Goal: Task Accomplishment & Management: Manage account settings

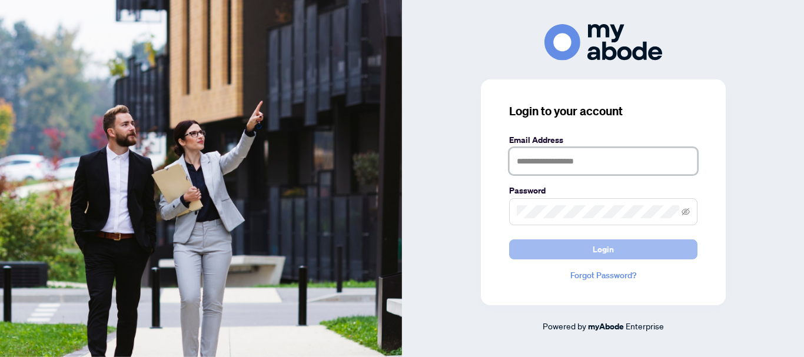
type input "**********"
click at [605, 244] on span "Login" at bounding box center [602, 249] width 21 height 19
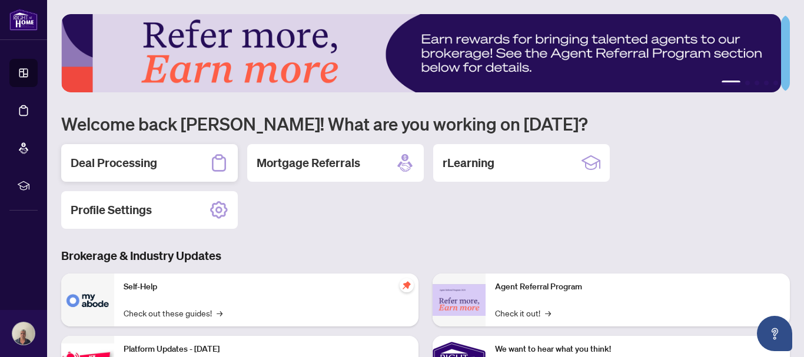
click at [145, 153] on div "Deal Processing" at bounding box center [149, 163] width 176 height 38
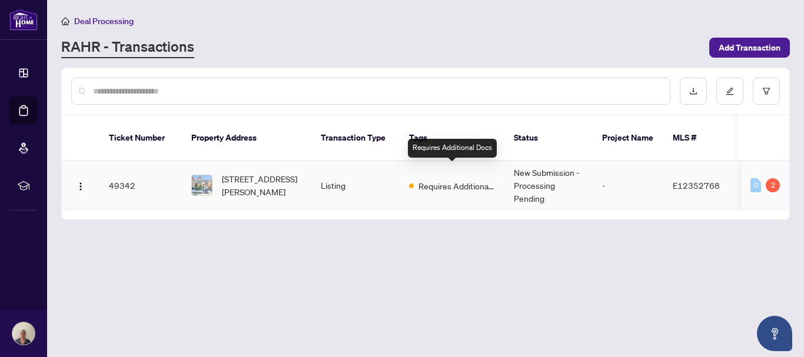
click at [443, 179] on span "Requires Additional Docs" at bounding box center [456, 185] width 76 height 13
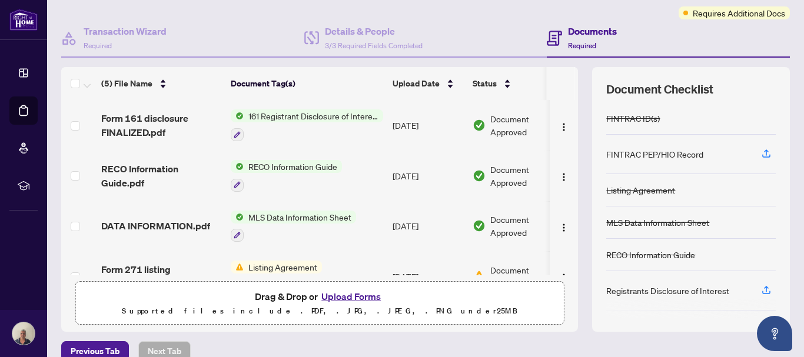
scroll to position [79, 0]
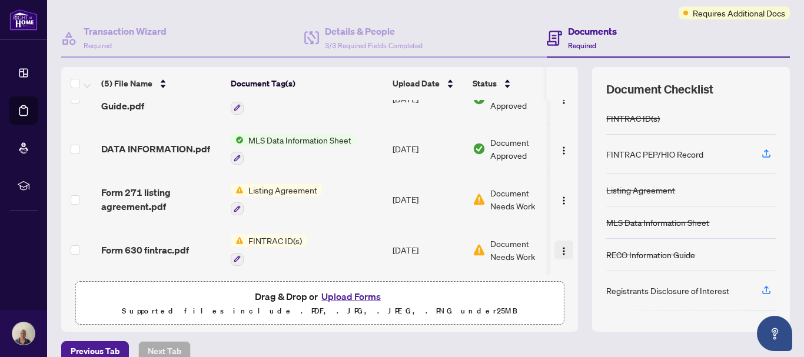
click at [559, 246] on img "button" at bounding box center [563, 250] width 9 height 9
click at [555, 265] on td at bounding box center [563, 250] width 28 height 51
click at [262, 235] on span "FINTRAC ID(s)" at bounding box center [275, 240] width 63 height 13
click at [422, 244] on td "[DATE]" at bounding box center [428, 250] width 80 height 51
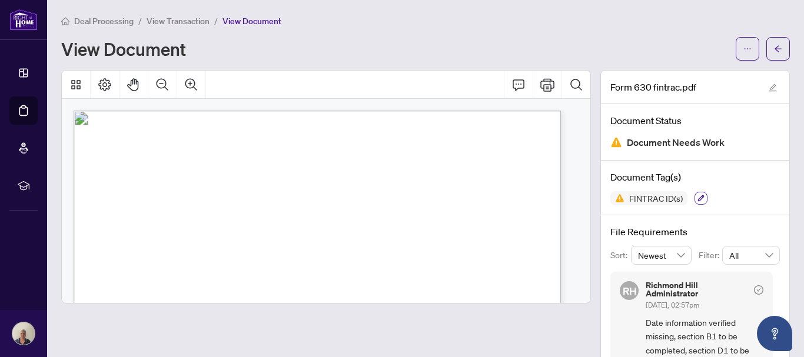
click at [698, 197] on icon "button" at bounding box center [701, 198] width 6 height 6
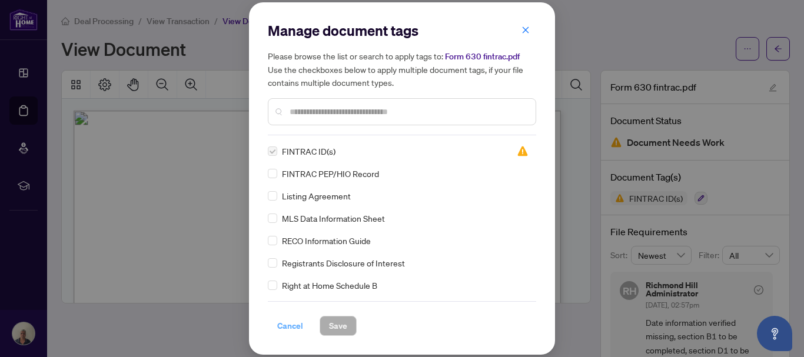
click at [290, 324] on span "Cancel" at bounding box center [290, 326] width 26 height 19
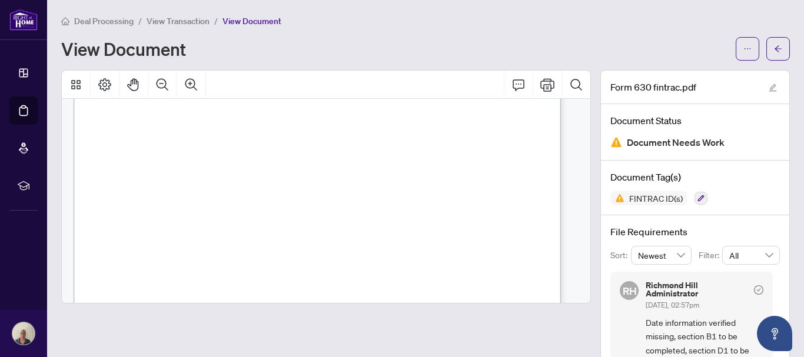
scroll to position [259, 0]
click at [543, 20] on div "Deal Processing / View Transaction / View Document" at bounding box center [425, 21] width 728 height 14
click at [697, 196] on icon "button" at bounding box center [700, 198] width 7 height 7
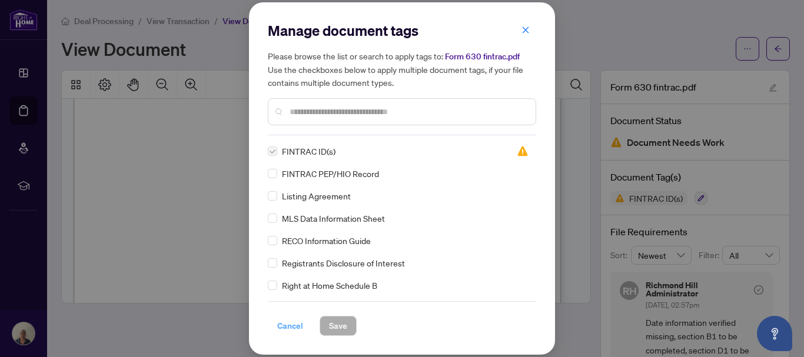
click at [284, 324] on span "Cancel" at bounding box center [290, 326] width 26 height 19
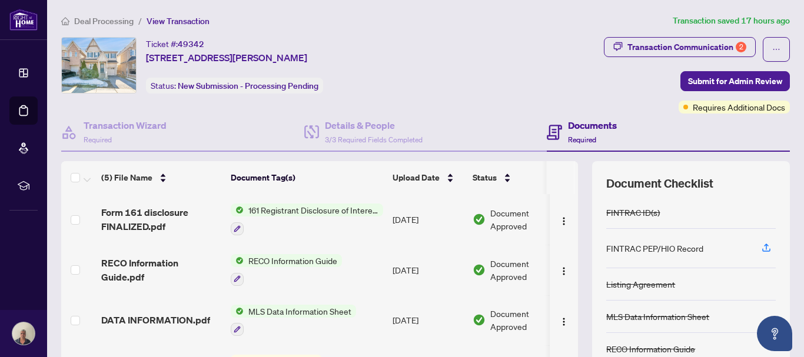
click at [570, 348] on div "(5) File Name Document Tag(s) Upload Date Status Form 161 disclosure FINALIZED.…" at bounding box center [425, 293] width 728 height 265
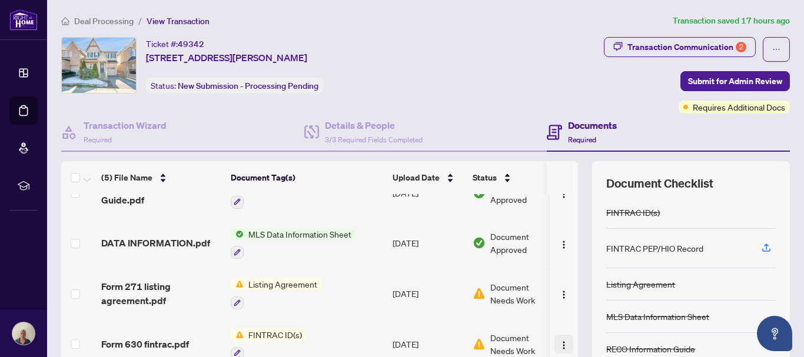
click at [559, 341] on img "button" at bounding box center [563, 345] width 9 height 9
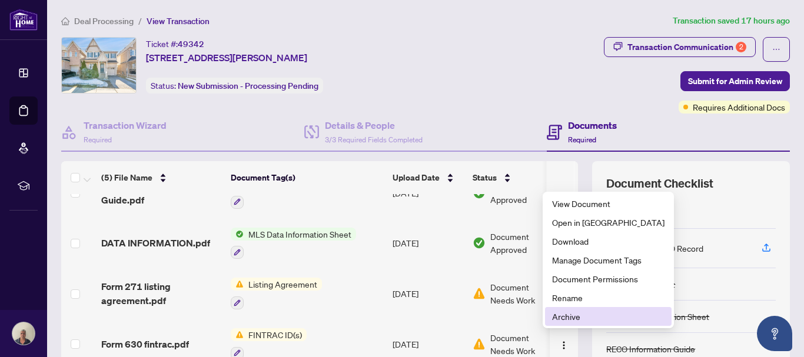
click at [559, 317] on span "Archive" at bounding box center [608, 316] width 112 height 13
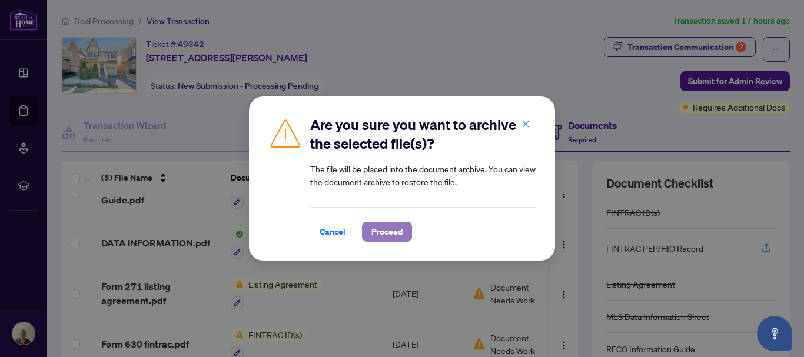
click at [400, 229] on span "Proceed" at bounding box center [386, 231] width 31 height 19
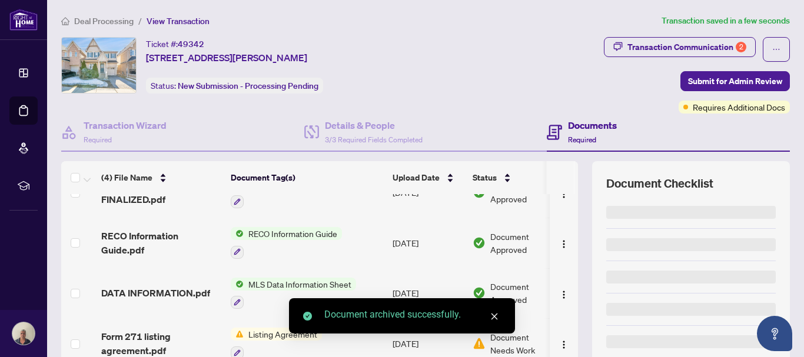
scroll to position [29, 0]
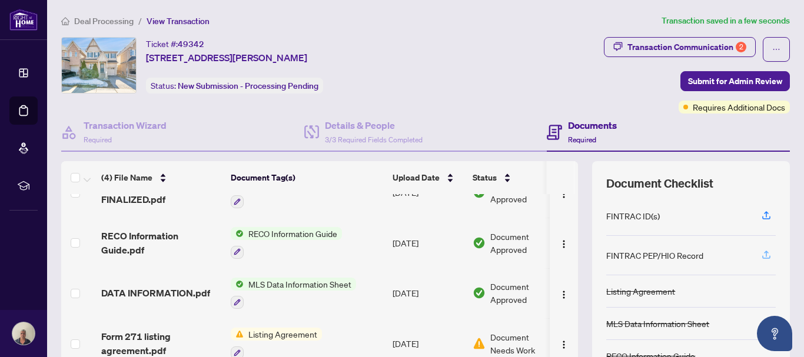
click at [764, 254] on icon "button" at bounding box center [766, 254] width 5 height 6
click at [761, 214] on icon "button" at bounding box center [766, 215] width 11 height 11
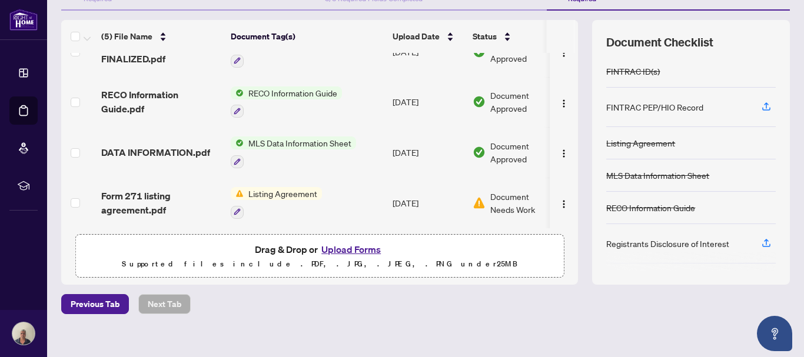
scroll to position [153, 0]
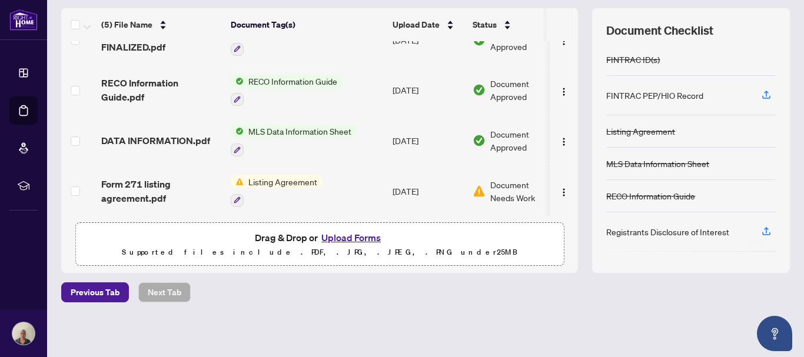
click at [574, 41] on th at bounding box center [576, 24] width 4 height 33
click at [574, 39] on th at bounding box center [576, 24] width 4 height 33
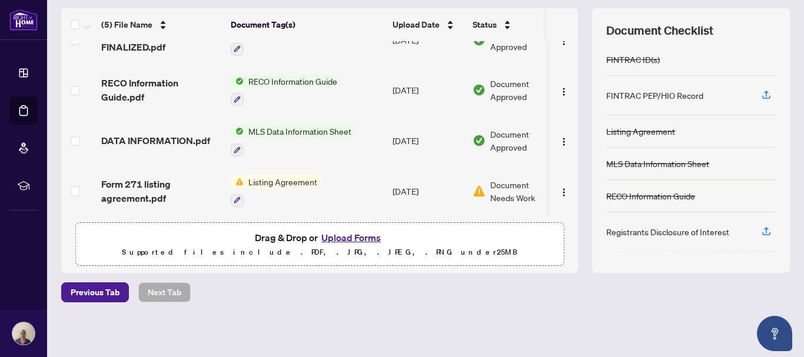
click at [574, 39] on th at bounding box center [576, 24] width 4 height 33
click at [571, 39] on div "(5) File Name Document Tag(s) Upload Date Status Form 630 fintrac.pdf FINTRAC I…" at bounding box center [425, 140] width 728 height 265
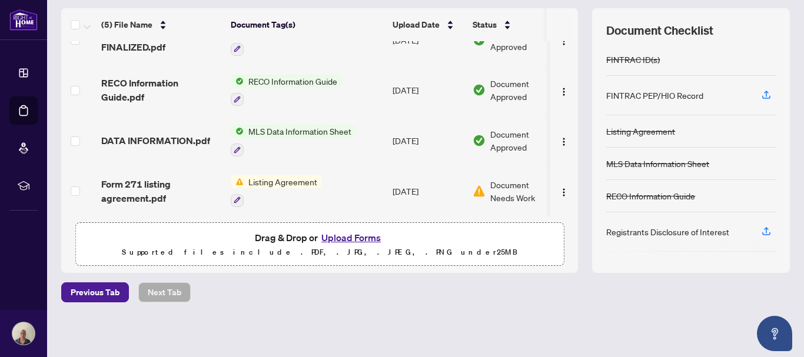
click at [570, 39] on div "(5) File Name Document Tag(s) Upload Date Status Form 630 fintrac.pdf FINTRAC I…" at bounding box center [425, 140] width 728 height 265
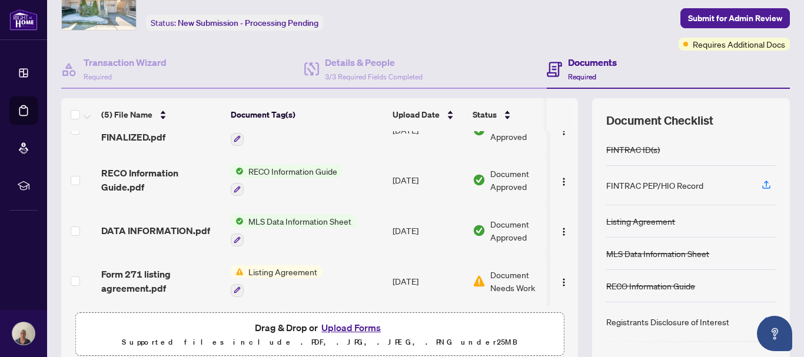
scroll to position [59, 0]
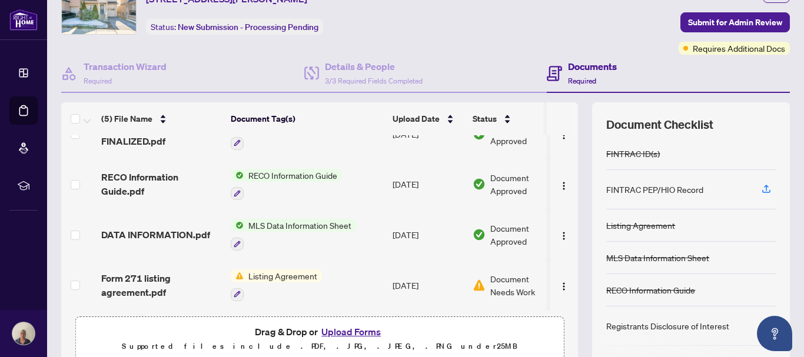
click at [574, 134] on th at bounding box center [576, 118] width 4 height 33
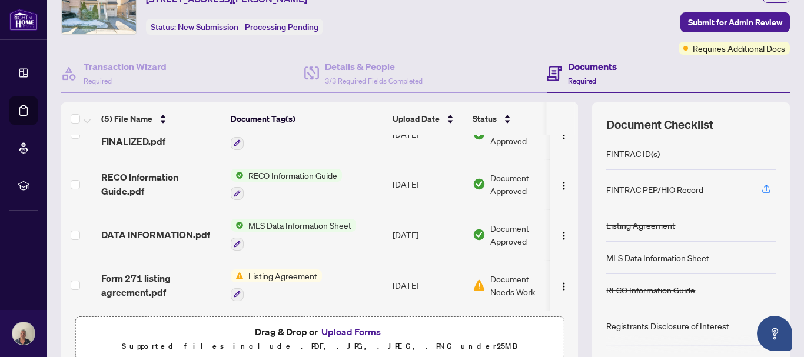
click at [574, 134] on th at bounding box center [576, 118] width 4 height 33
click at [574, 135] on th at bounding box center [576, 118] width 4 height 33
click at [569, 110] on div "(5) File Name Document Tag(s) Upload Date Status Form 630 fintrac.pdf FINTRAC I…" at bounding box center [425, 234] width 728 height 265
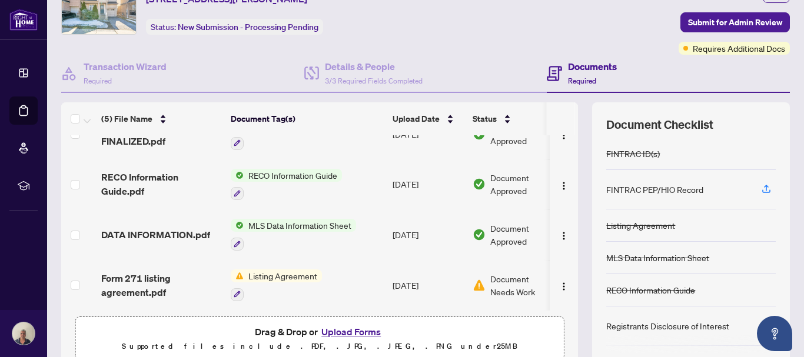
click at [569, 110] on div "(5) File Name Document Tag(s) Upload Date Status Form 630 fintrac.pdf FINTRAC I…" at bounding box center [425, 234] width 728 height 265
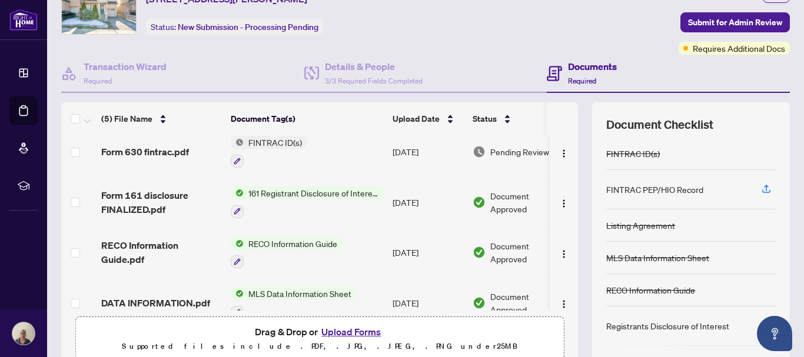
scroll to position [0, 0]
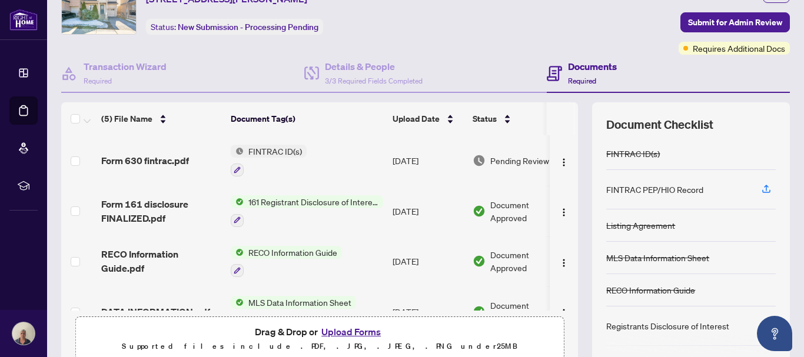
click at [280, 148] on span "FINTRAC ID(s)" at bounding box center [275, 151] width 63 height 13
click at [396, 159] on td "[DATE]" at bounding box center [428, 160] width 80 height 51
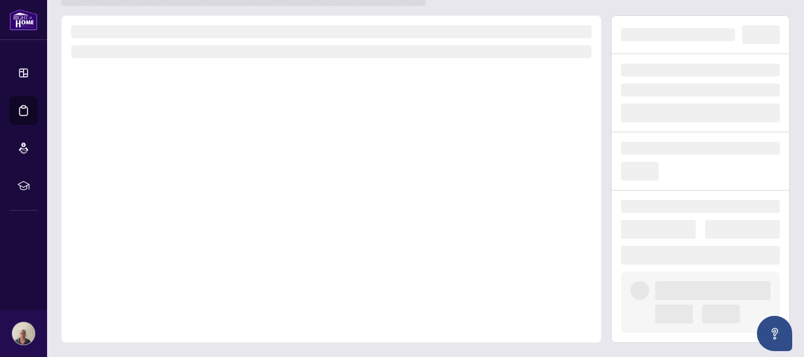
scroll to position [44, 0]
click at [396, 159] on div at bounding box center [331, 179] width 540 height 328
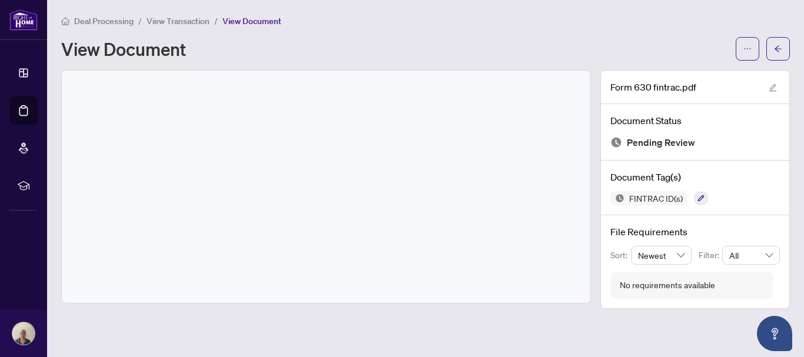
scroll to position [0, 0]
